Goal: Transaction & Acquisition: Download file/media

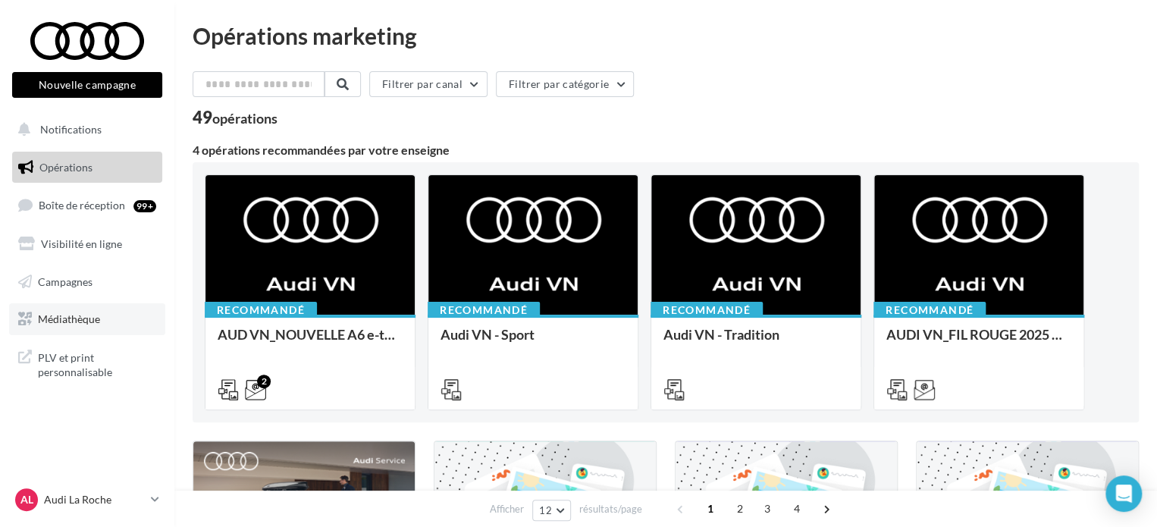
click at [88, 320] on span "Médiathèque" at bounding box center [69, 318] width 62 height 13
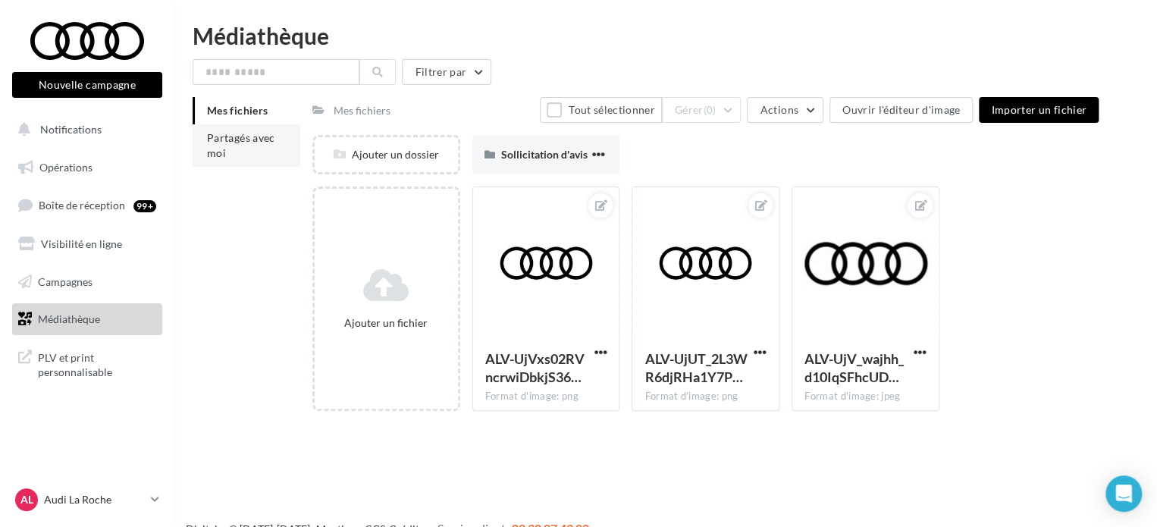
click at [240, 140] on span "Partagés avec moi" at bounding box center [241, 145] width 68 height 28
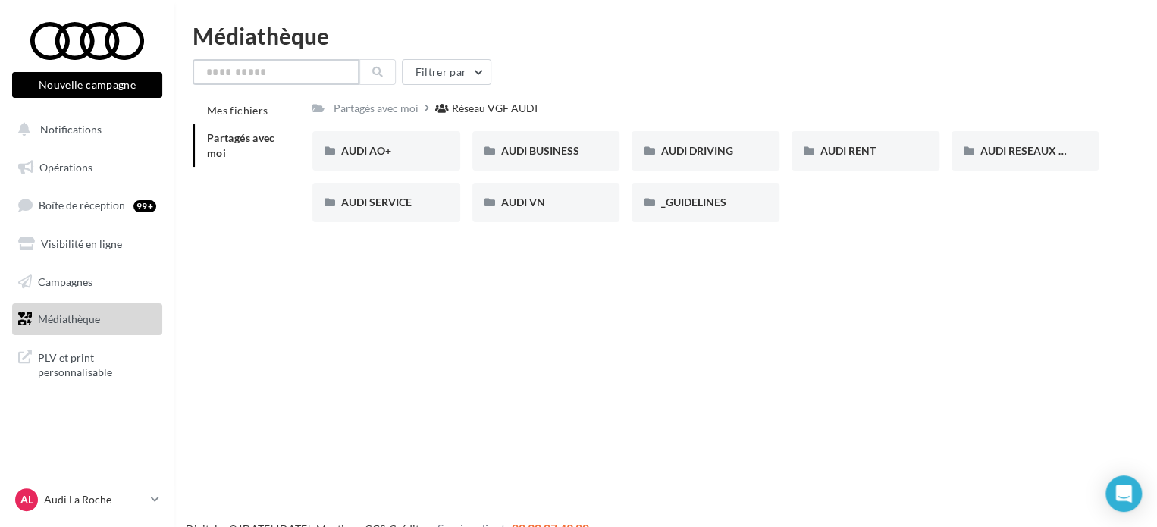
click at [261, 71] on input "text" at bounding box center [276, 72] width 167 height 26
click at [504, 200] on span "AUDI VN" at bounding box center [523, 202] width 44 height 13
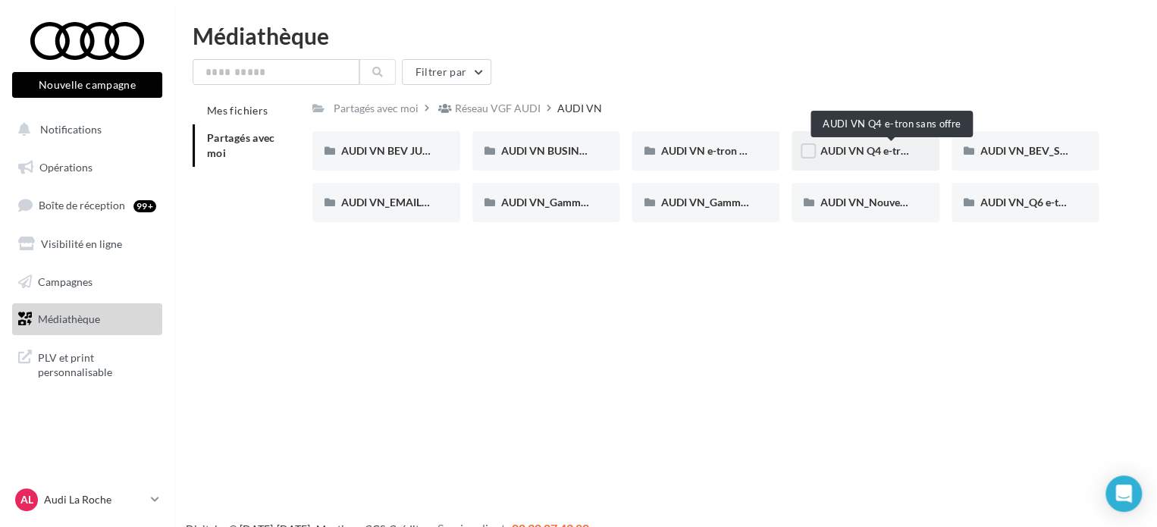
click at [876, 151] on span "AUDI VN Q4 e-tron sans offre" at bounding box center [891, 150] width 141 height 13
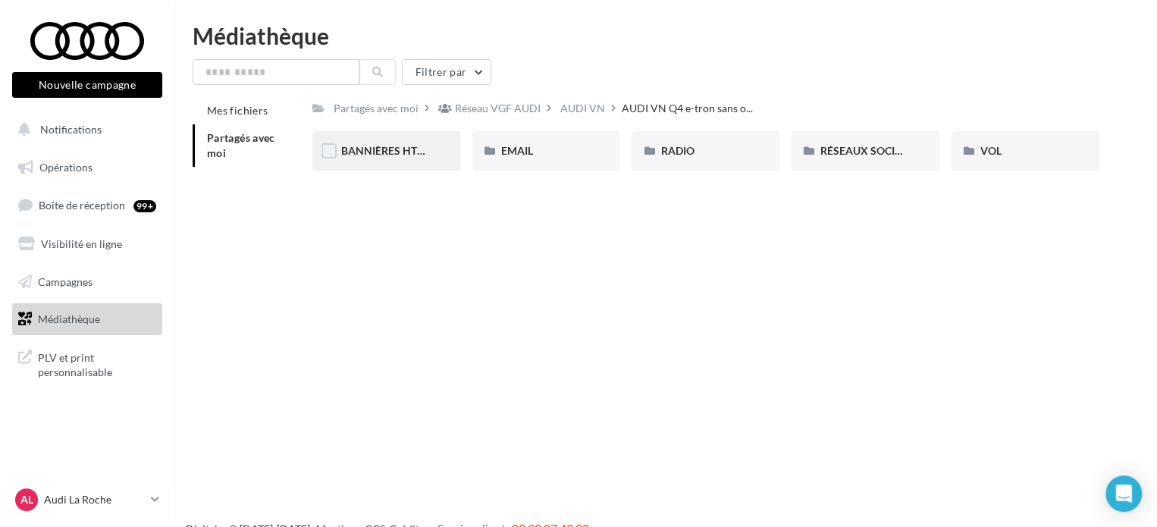
click at [384, 156] on span "BANNIÈRES HTML" at bounding box center [386, 150] width 91 height 13
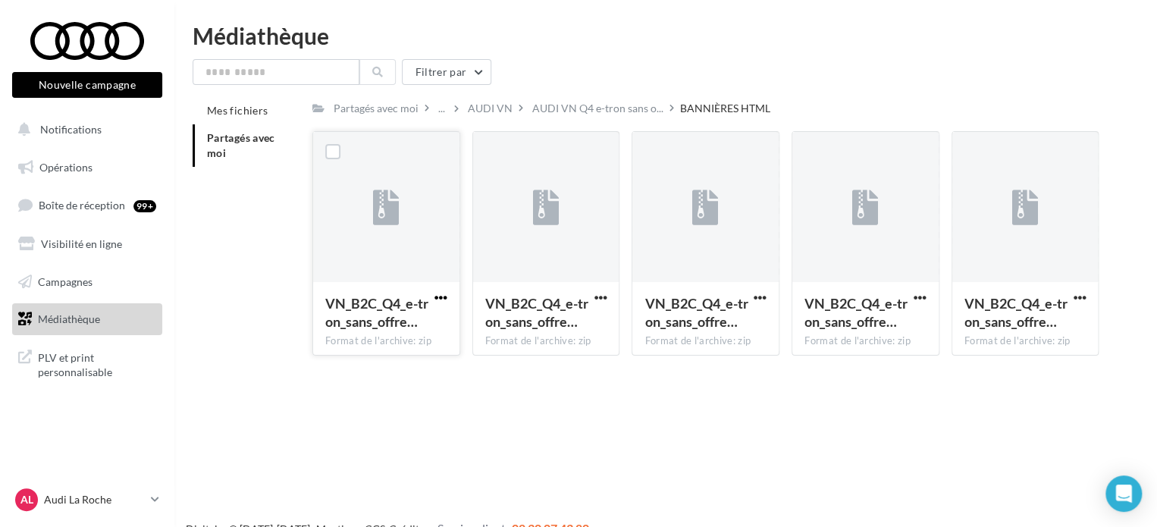
click at [442, 300] on span "button" at bounding box center [441, 297] width 13 height 13
click at [381, 334] on button "Télécharger" at bounding box center [375, 327] width 152 height 39
